Goal: Browse casually

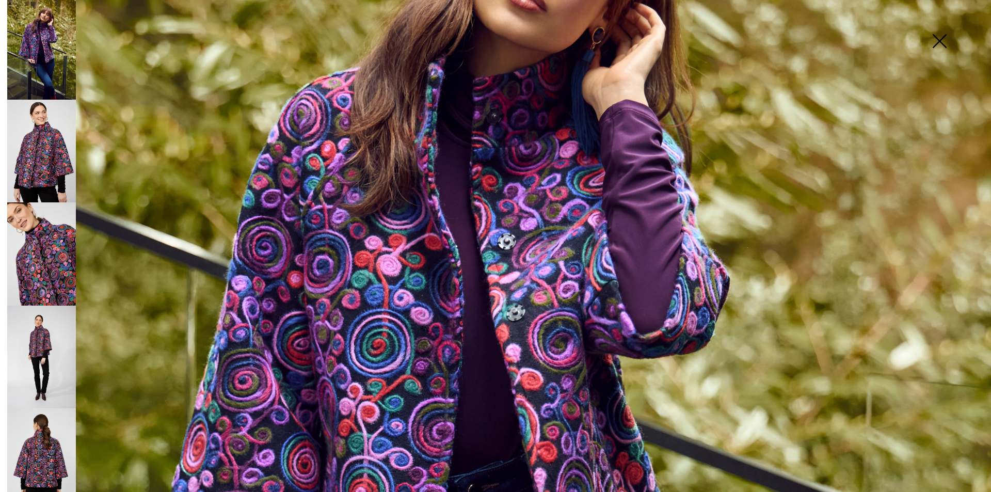
scroll to position [467, 0]
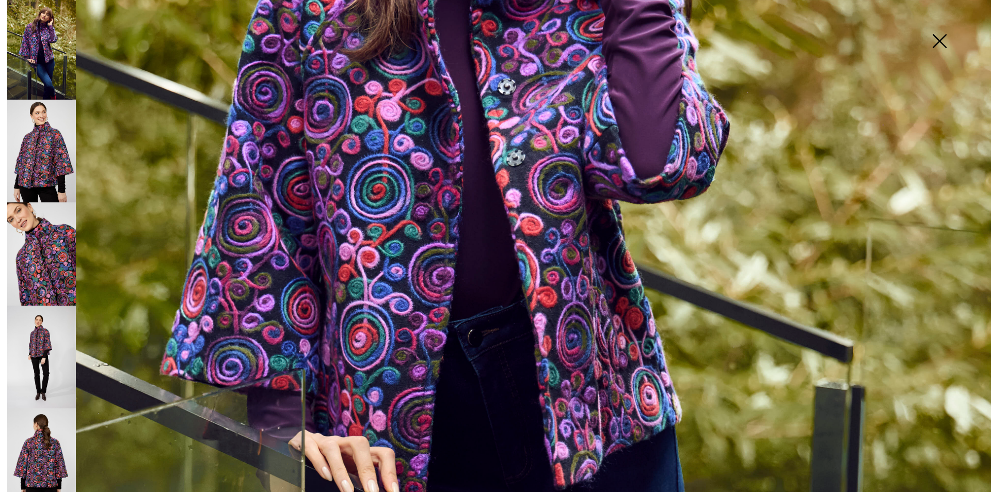
click at [67, 245] on img at bounding box center [41, 253] width 69 height 103
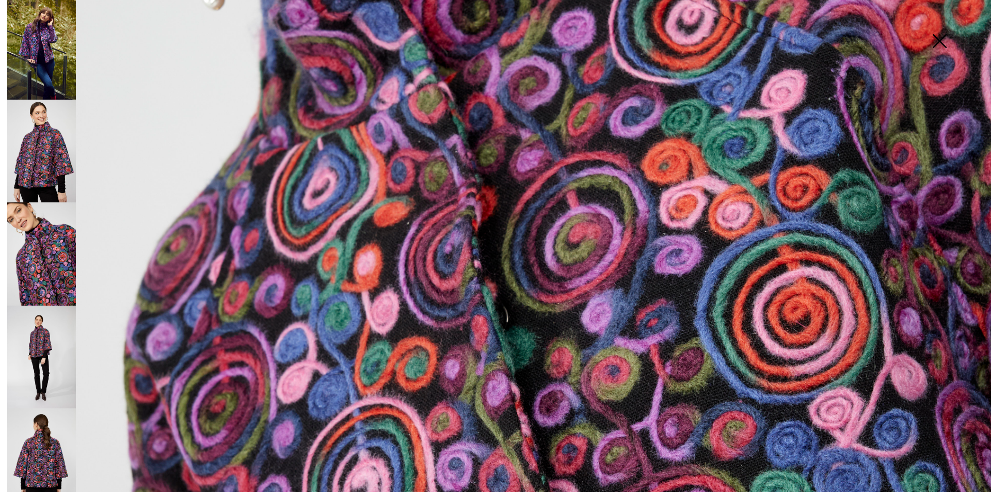
scroll to position [312, 0]
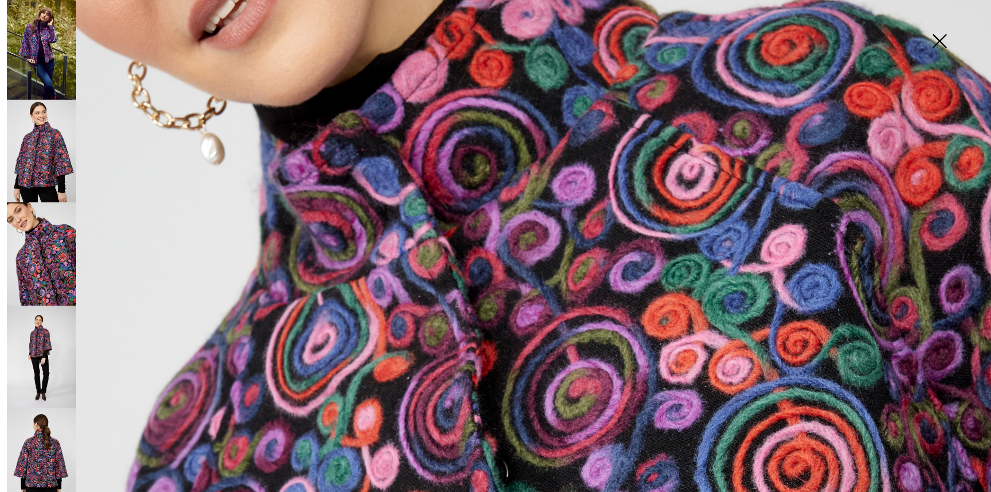
click at [51, 330] on img at bounding box center [41, 357] width 69 height 103
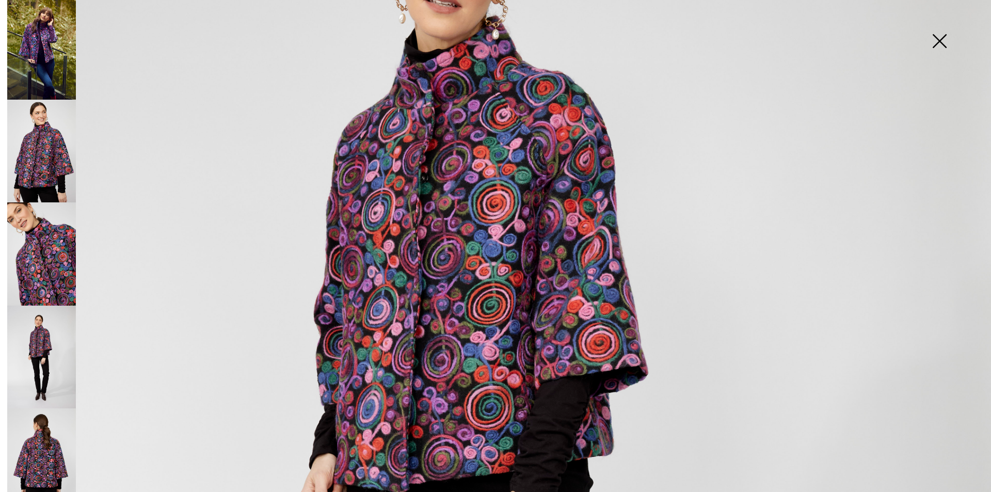
scroll to position [209, 0]
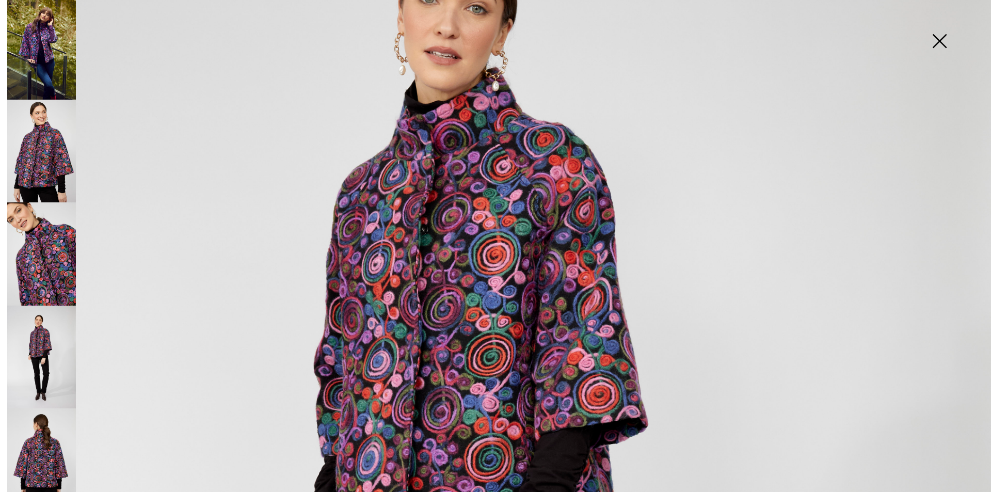
click at [36, 156] on img at bounding box center [41, 151] width 69 height 103
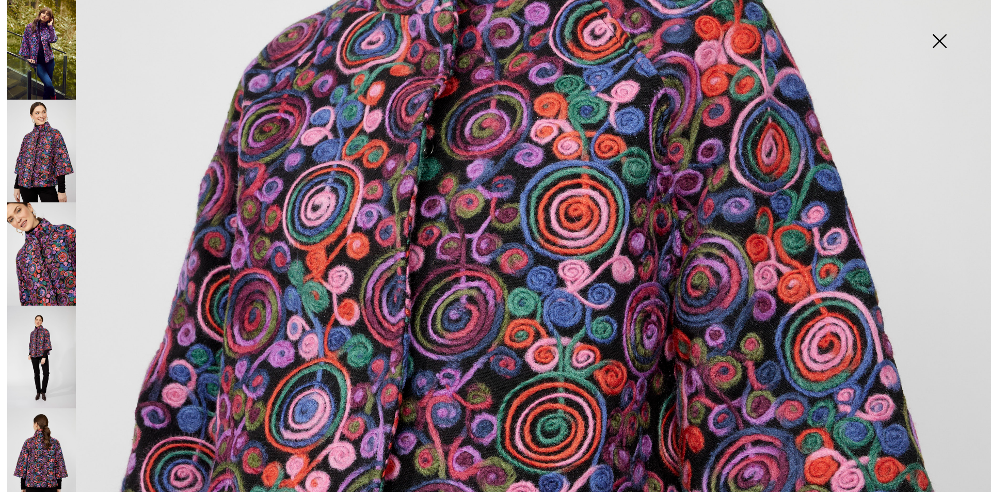
scroll to position [364, 0]
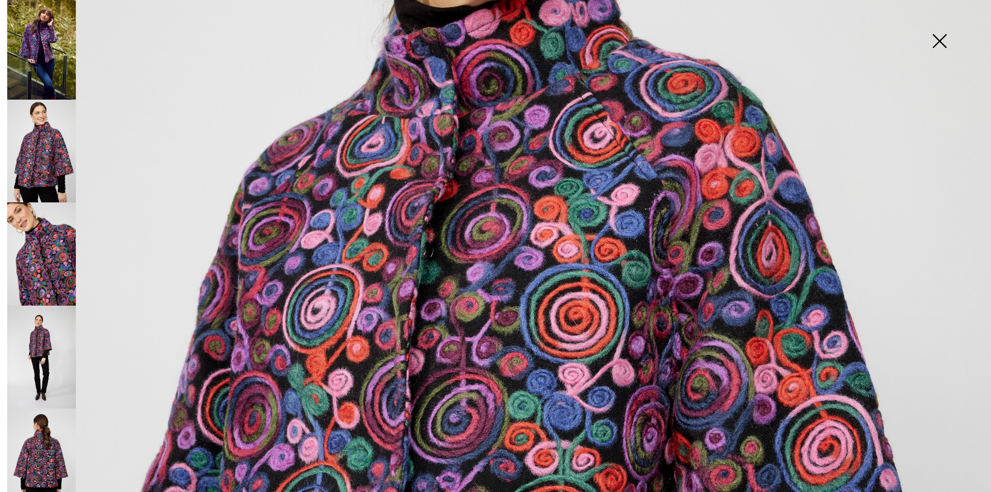
click at [51, 455] on img at bounding box center [41, 459] width 69 height 103
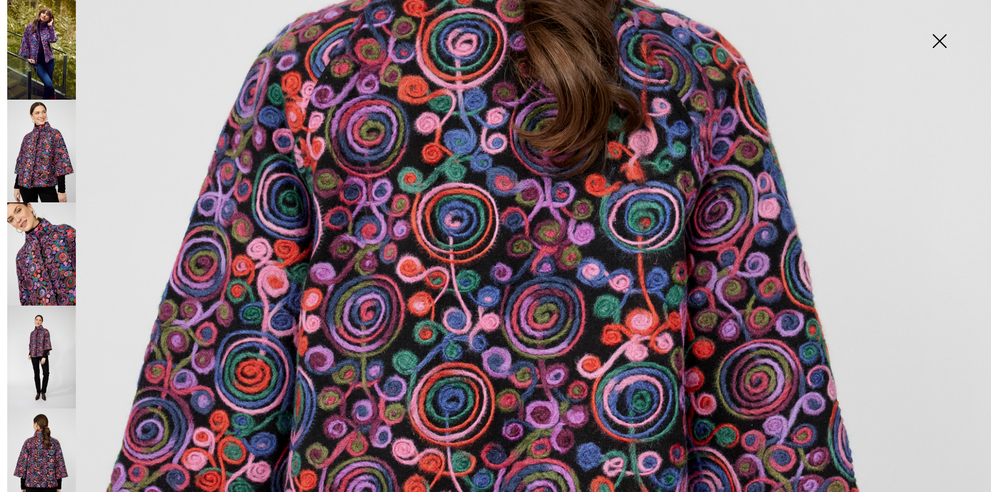
scroll to position [416, 0]
click at [22, 345] on img at bounding box center [41, 357] width 69 height 103
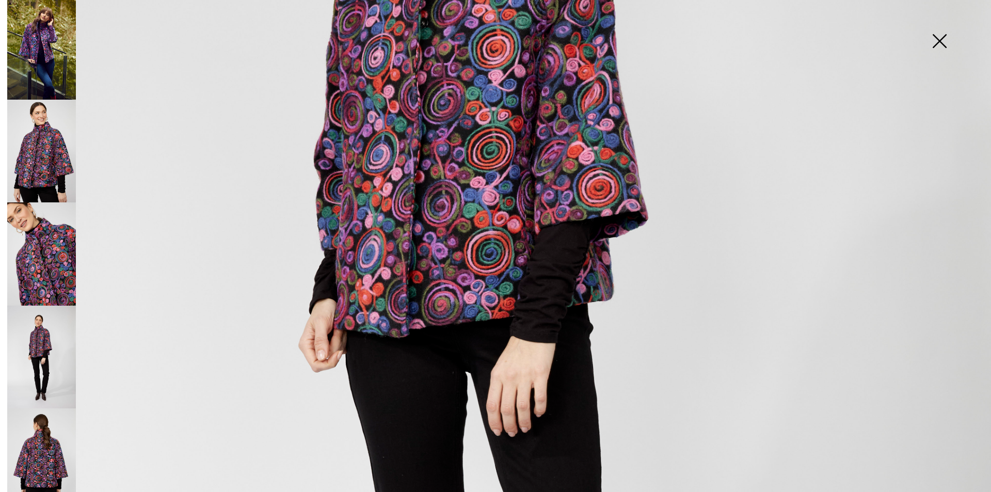
scroll to position [261, 0]
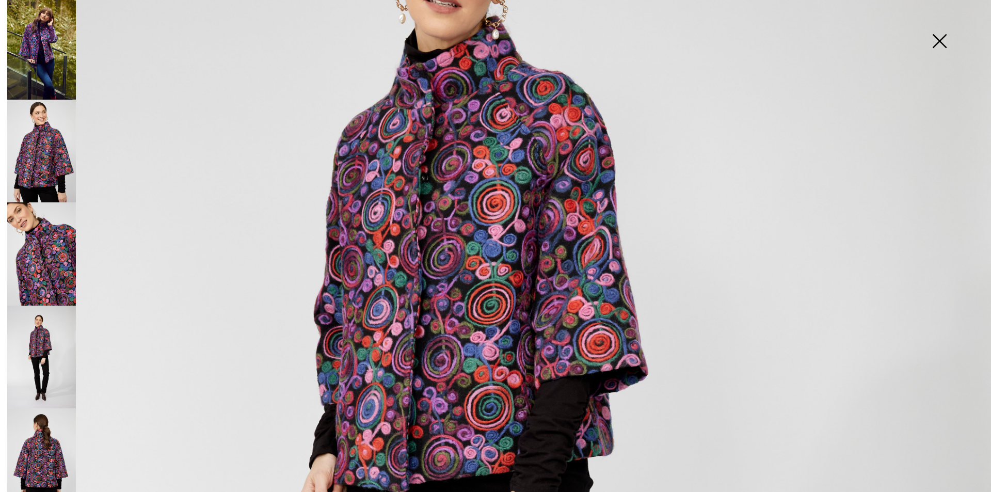
click at [35, 254] on img at bounding box center [41, 253] width 69 height 103
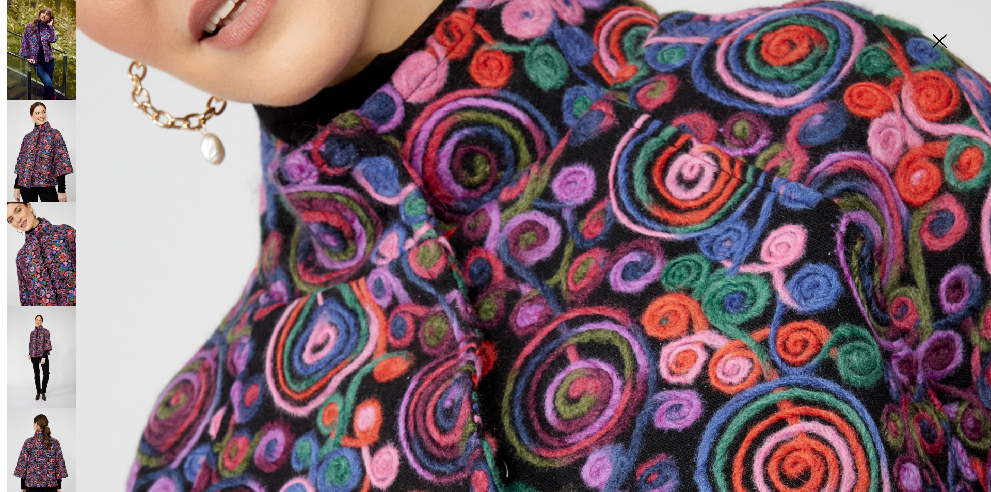
scroll to position [416, 0]
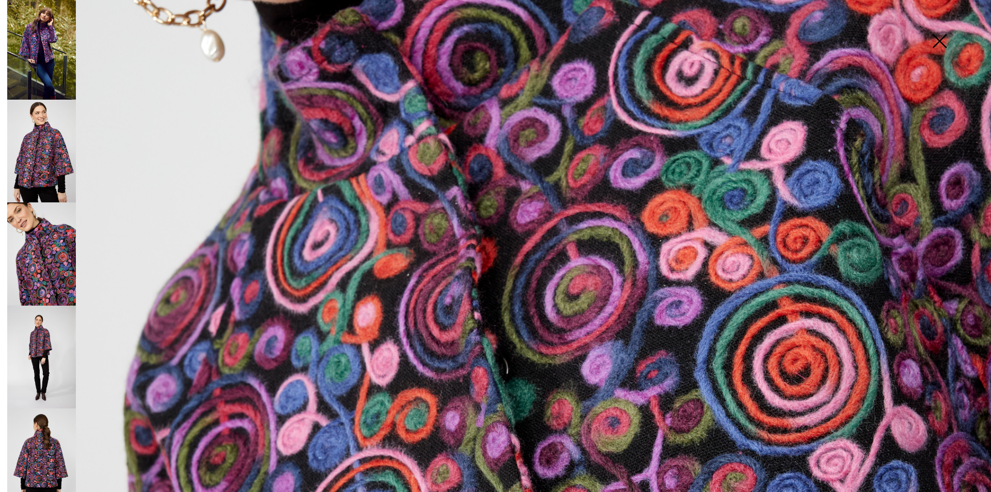
click at [50, 153] on img at bounding box center [41, 151] width 69 height 103
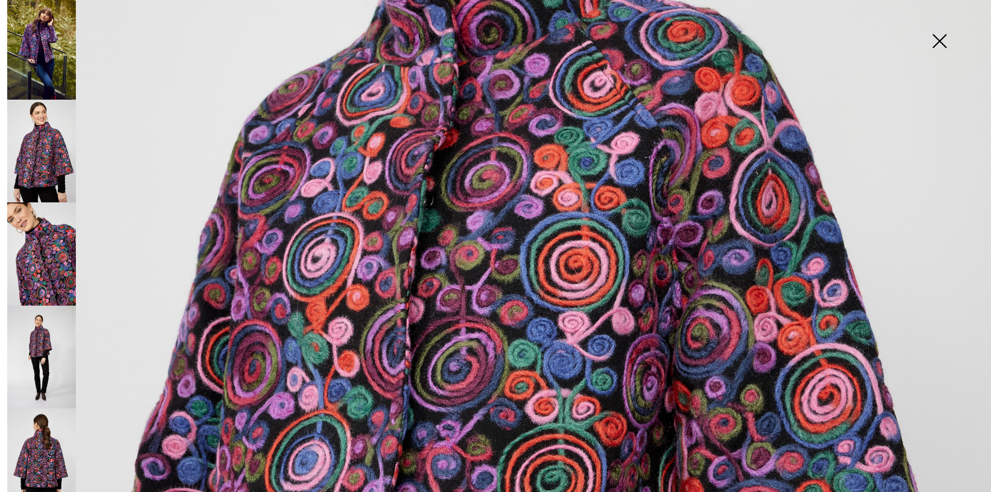
scroll to position [261, 0]
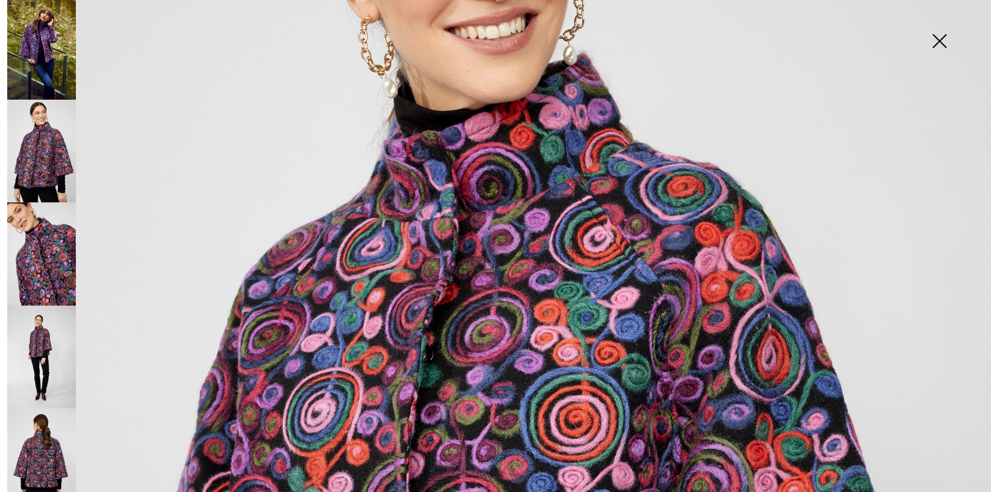
click at [56, 41] on img at bounding box center [41, 47] width 69 height 103
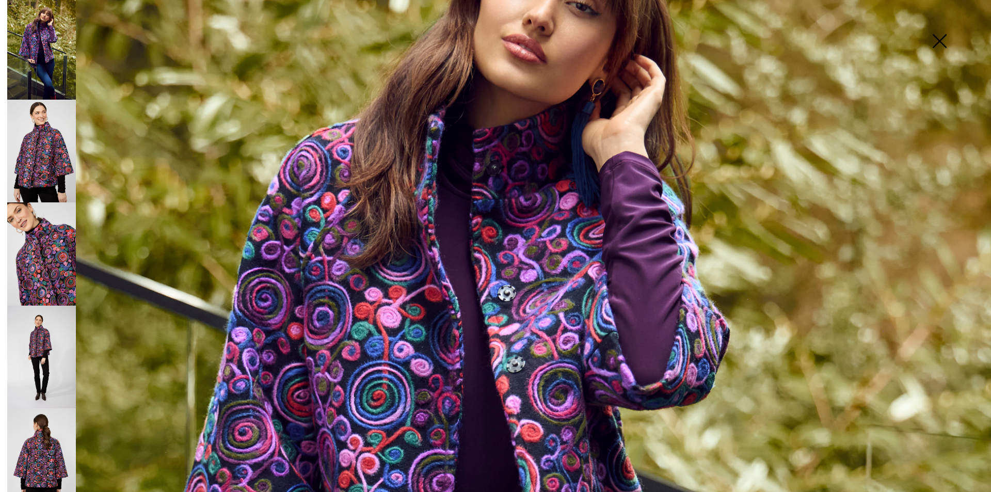
click at [49, 146] on img at bounding box center [41, 151] width 69 height 103
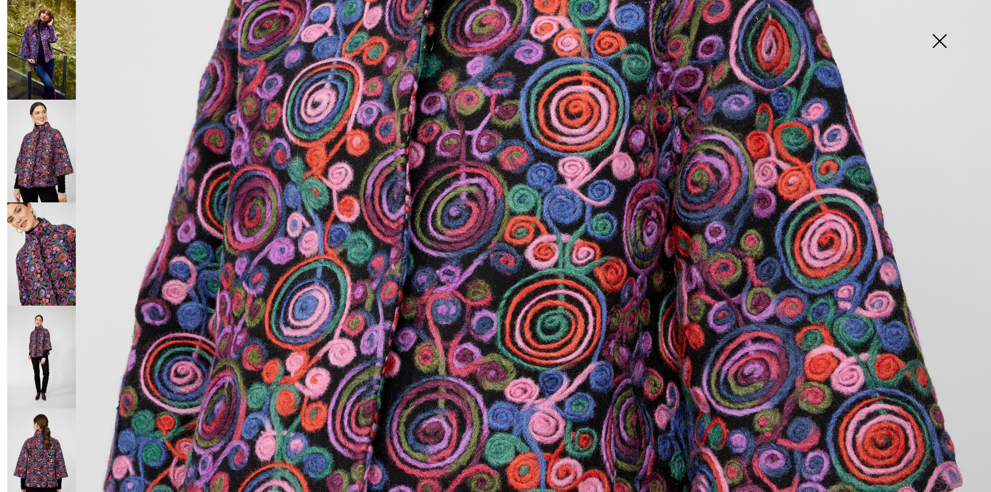
scroll to position [674, 0]
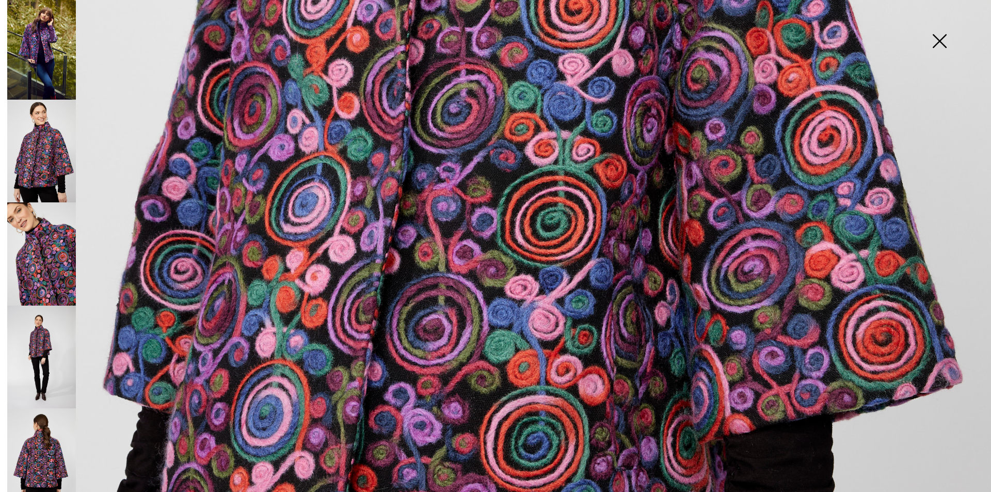
click at [45, 144] on img at bounding box center [41, 151] width 69 height 103
click at [67, 239] on img at bounding box center [41, 253] width 69 height 103
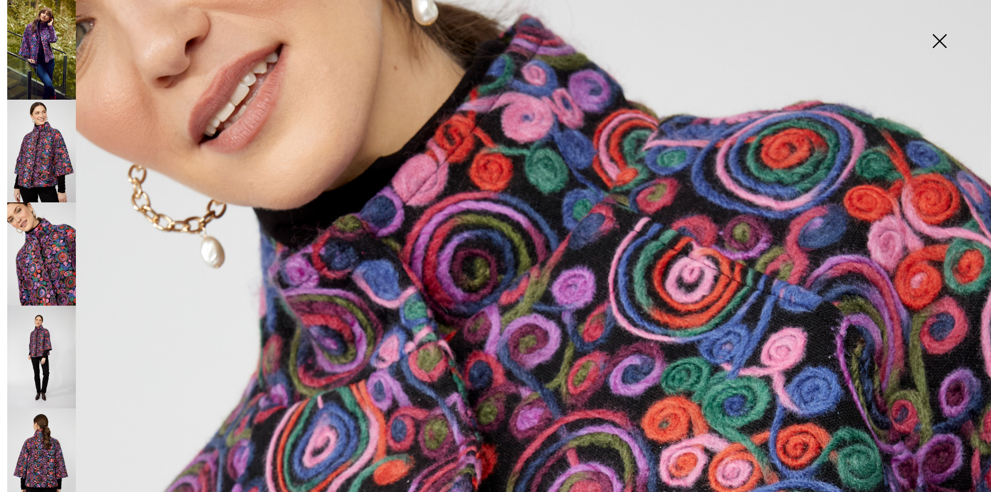
scroll to position [312, 0]
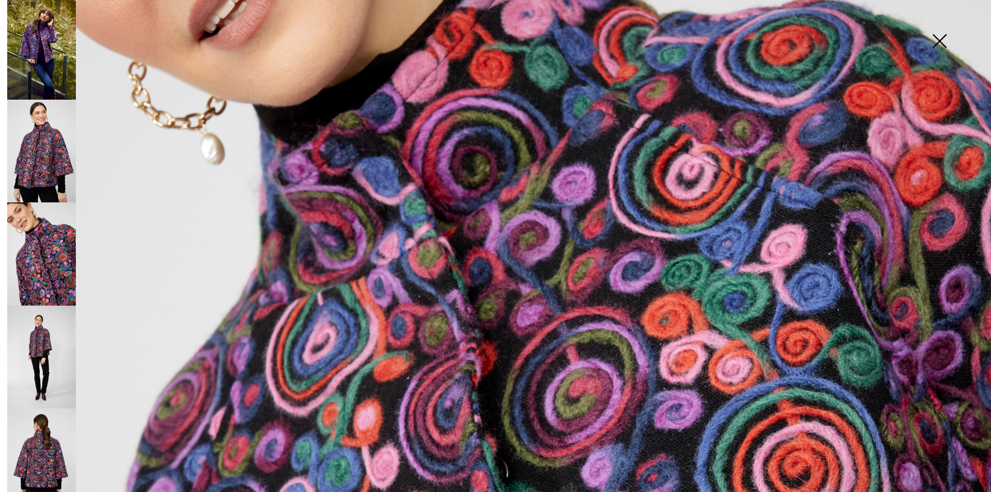
click at [50, 345] on img at bounding box center [41, 357] width 69 height 103
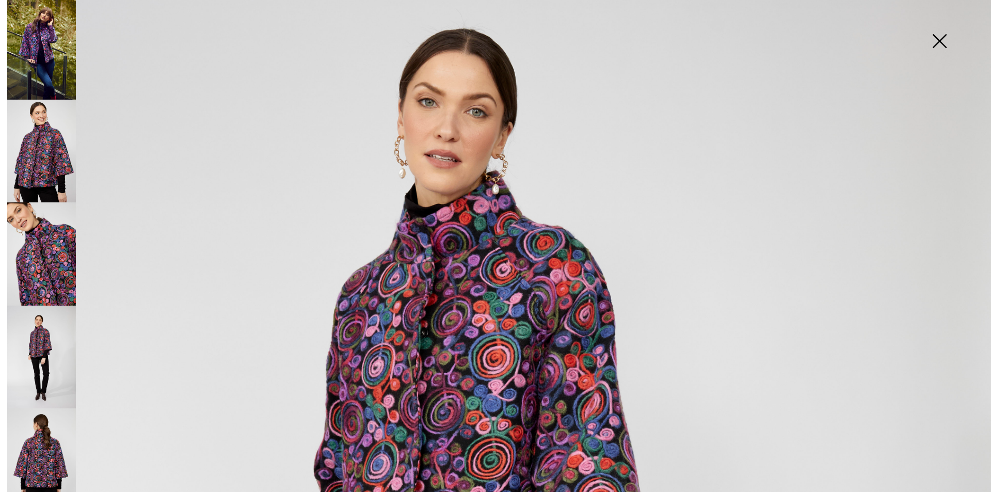
scroll to position [0, 0]
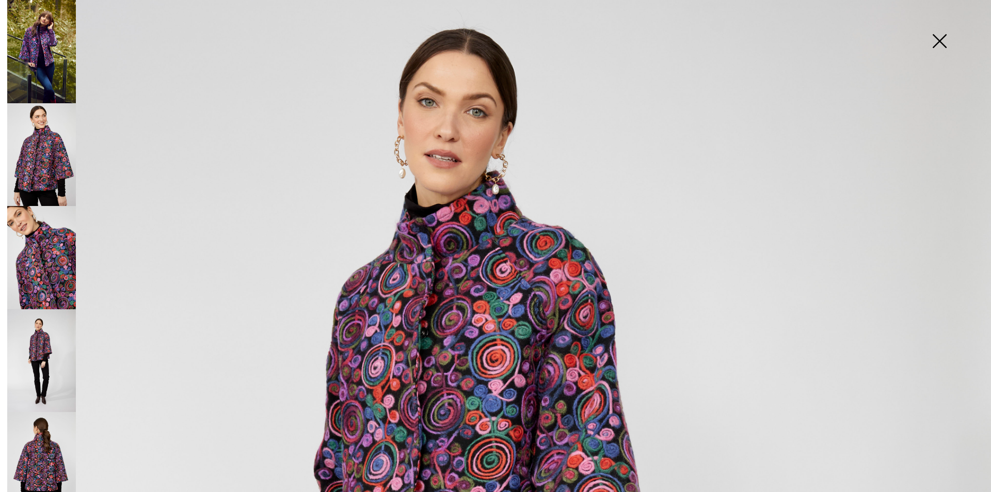
click at [43, 154] on img at bounding box center [41, 154] width 69 height 103
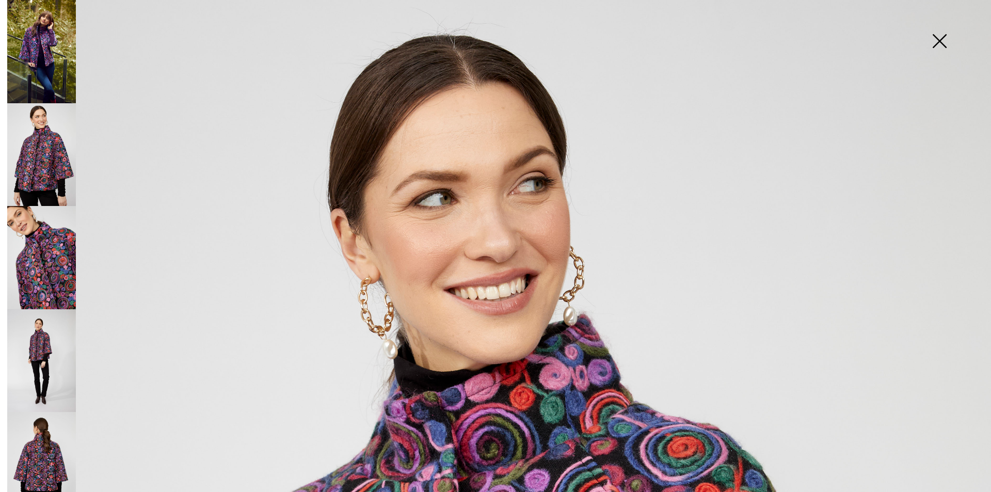
click at [61, 162] on img at bounding box center [41, 154] width 69 height 103
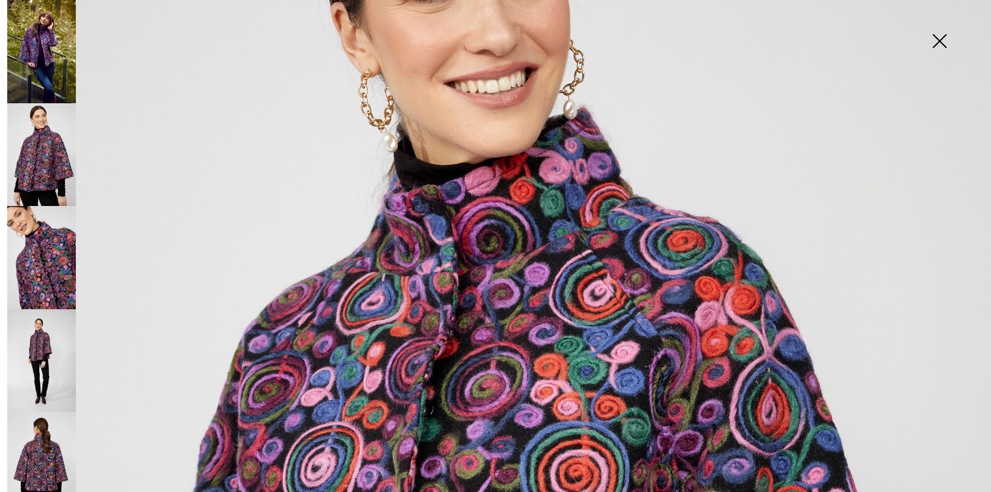
scroll to position [361, 0]
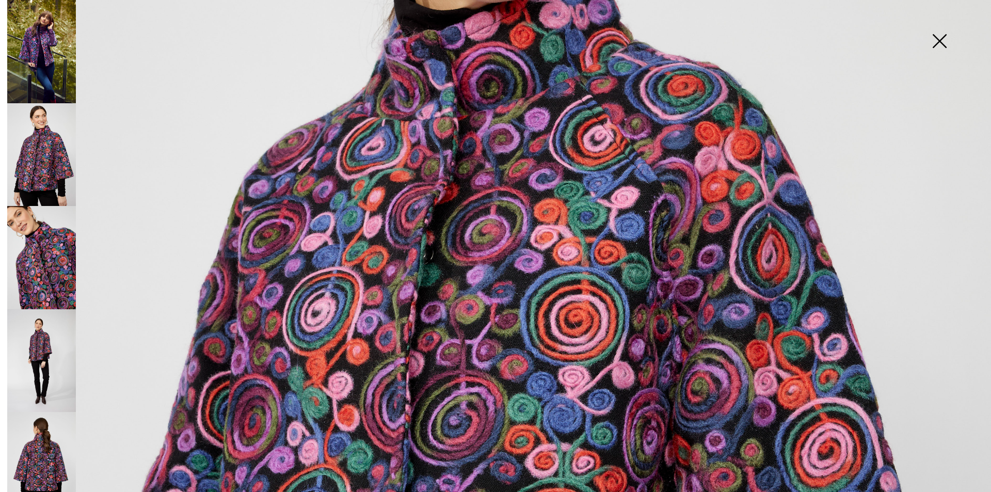
click at [31, 355] on img at bounding box center [41, 360] width 69 height 103
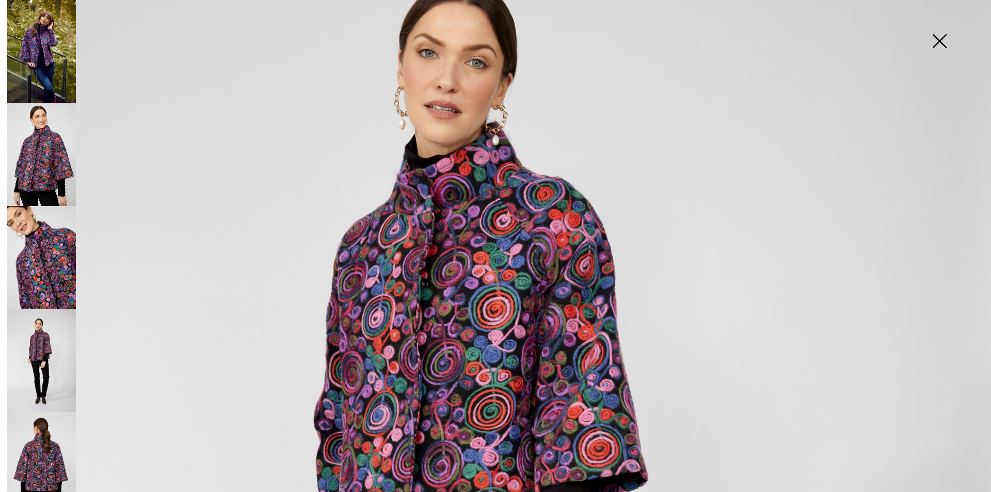
scroll to position [0, 0]
